Goal: Information Seeking & Learning: Find specific fact

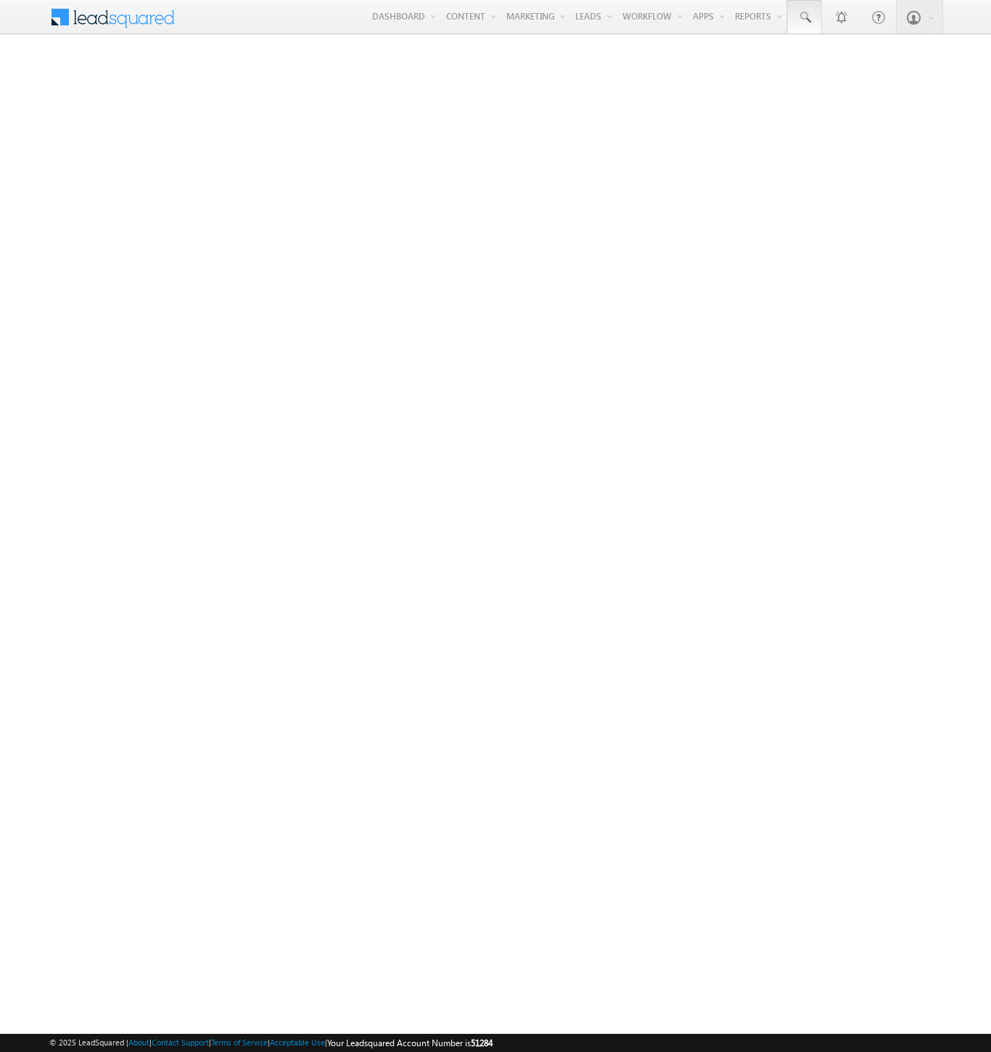
click at [804, 17] on span at bounding box center [804, 17] width 15 height 15
type input "8997599532"
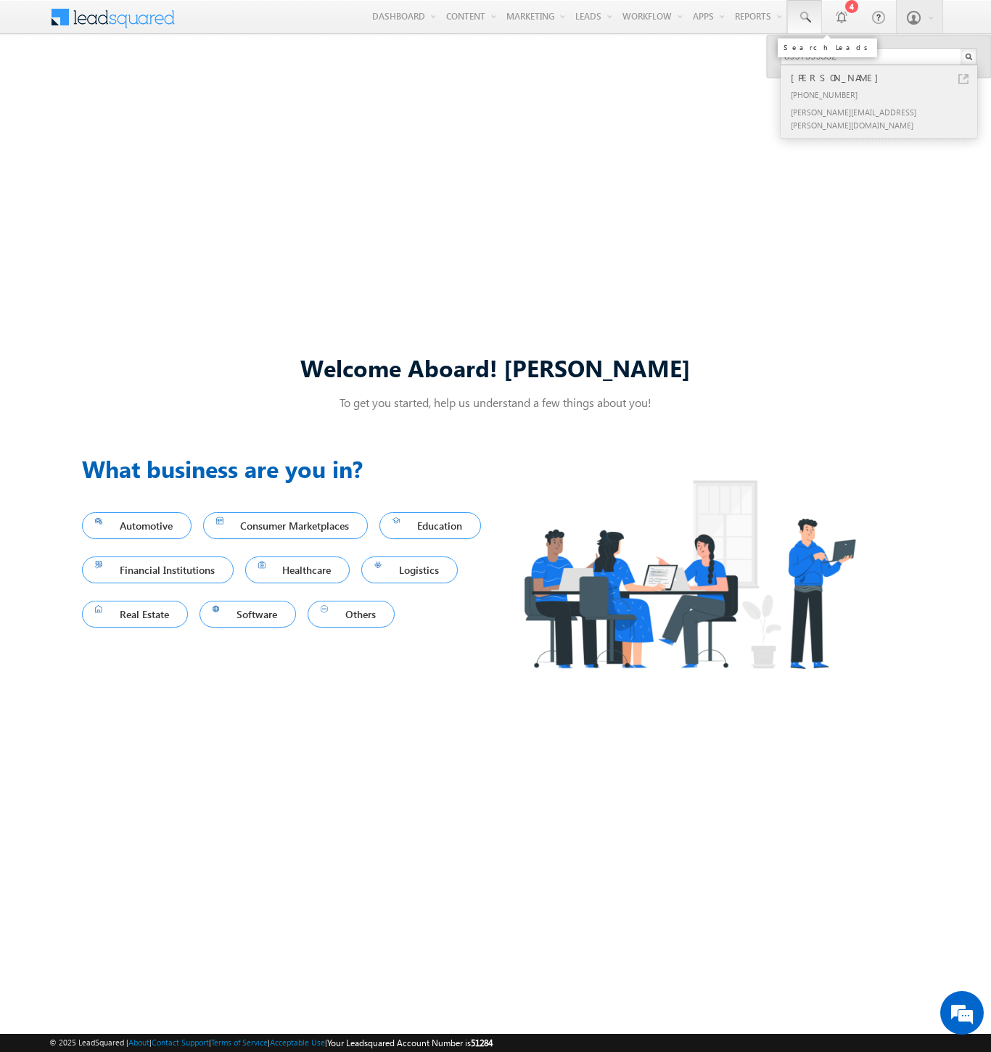
click at [885, 78] on div "[PERSON_NAME]" at bounding box center [885, 78] width 194 height 16
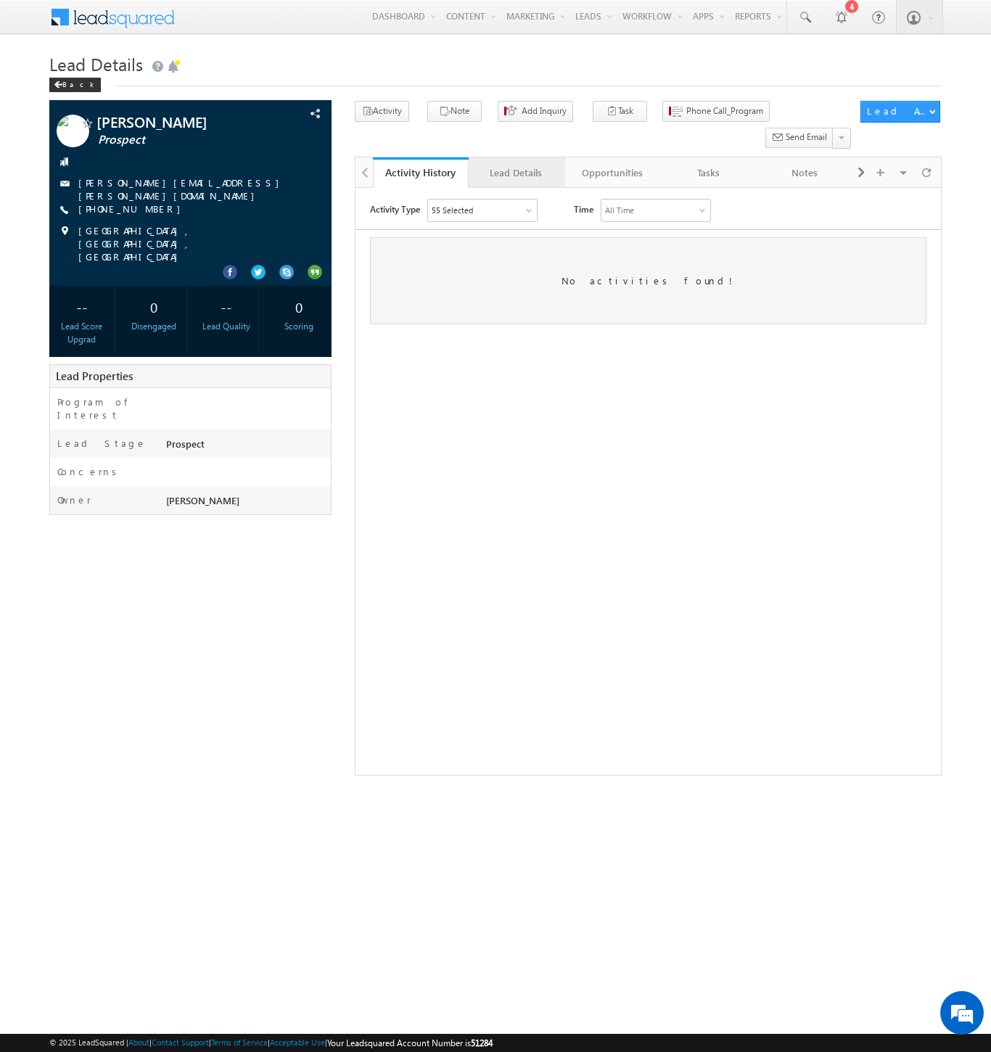
click at [516, 164] on div "Lead Details" at bounding box center [515, 172] width 71 height 17
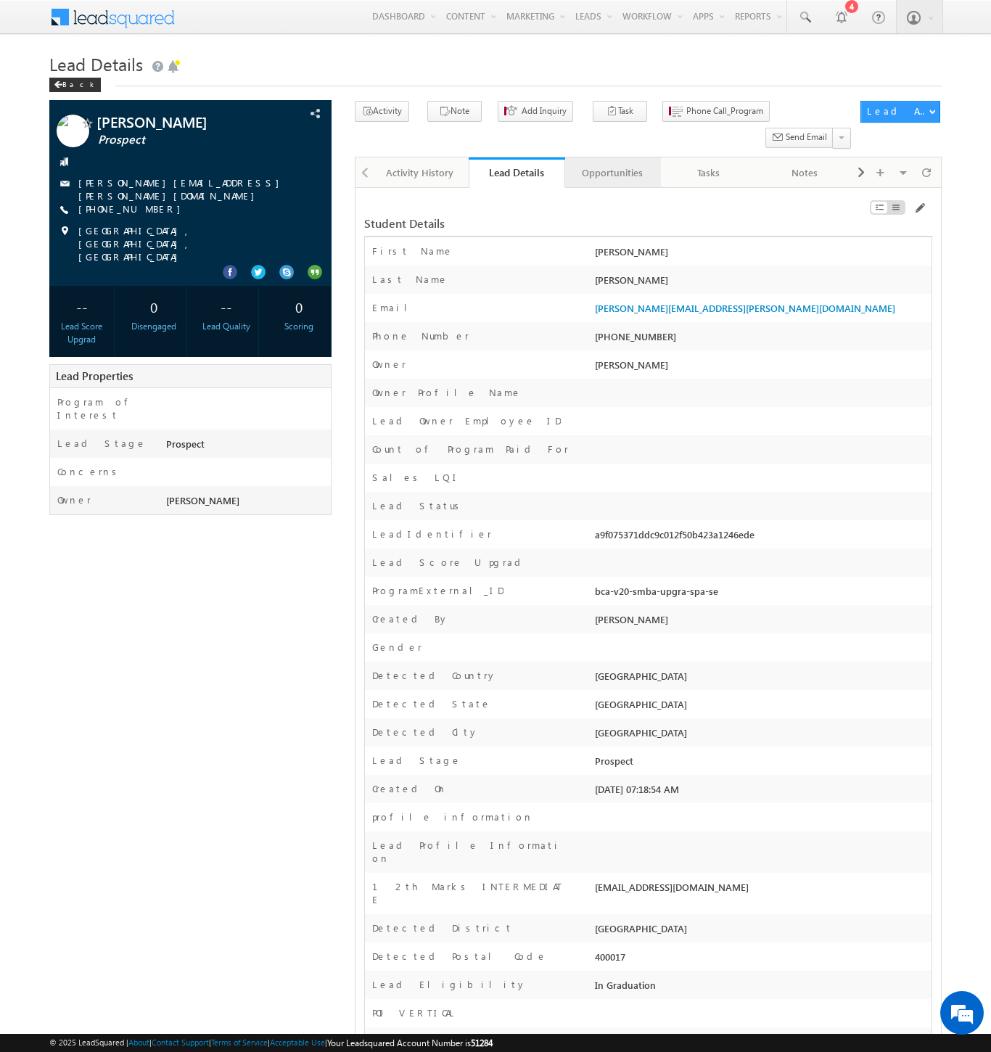
click at [612, 164] on div "Opportunities" at bounding box center [612, 172] width 71 height 17
